Goal: Find specific page/section: Find specific page/section

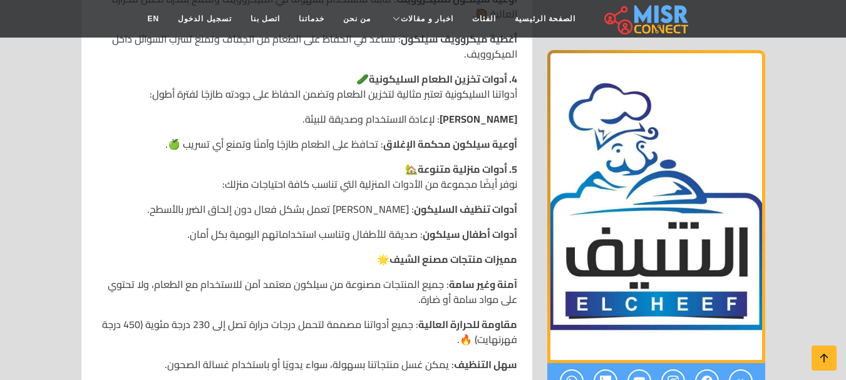
scroll to position [939, 0]
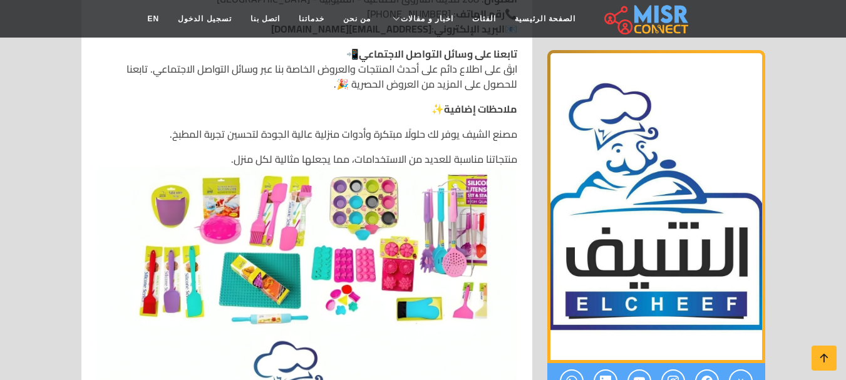
scroll to position [1565, 0]
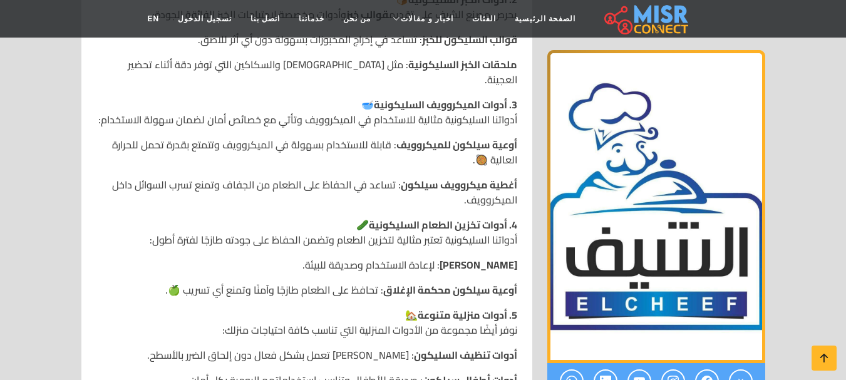
scroll to position [0, 0]
